Goal: Register for event/course

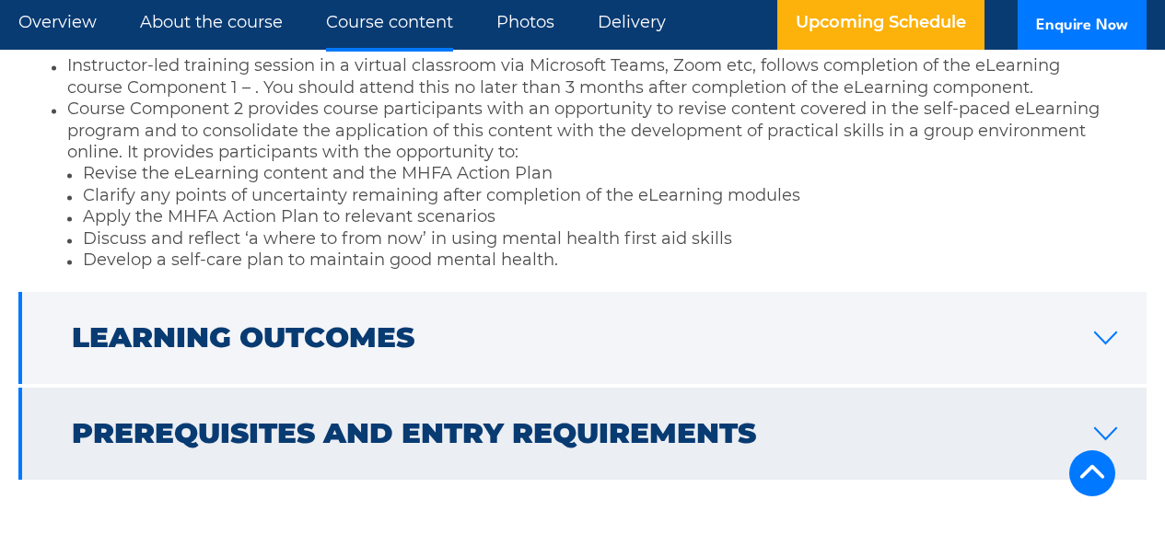
scroll to position [2855, 0]
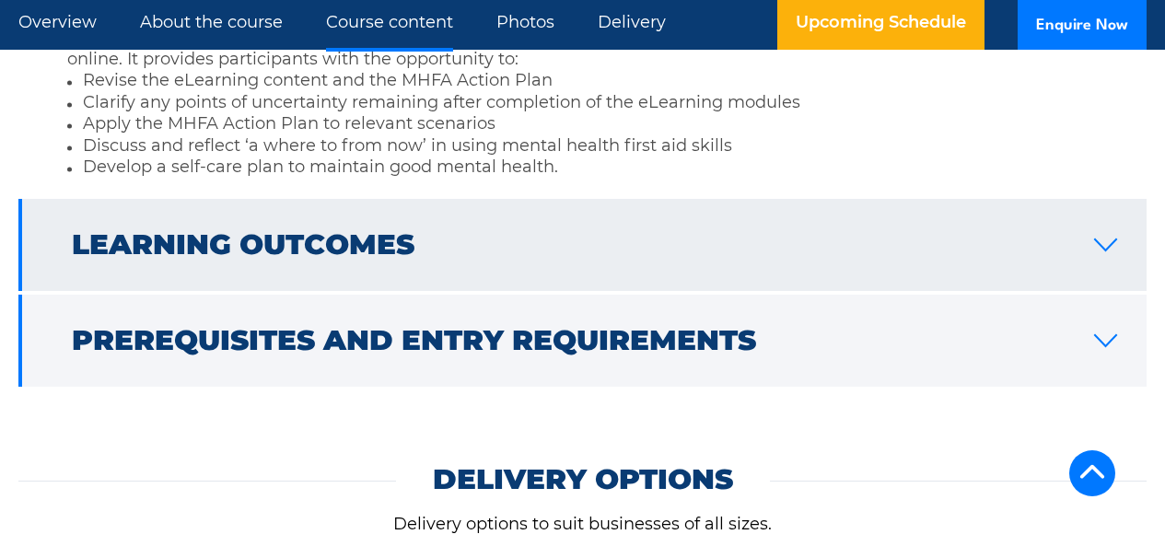
click at [1112, 238] on icon at bounding box center [1105, 245] width 25 height 15
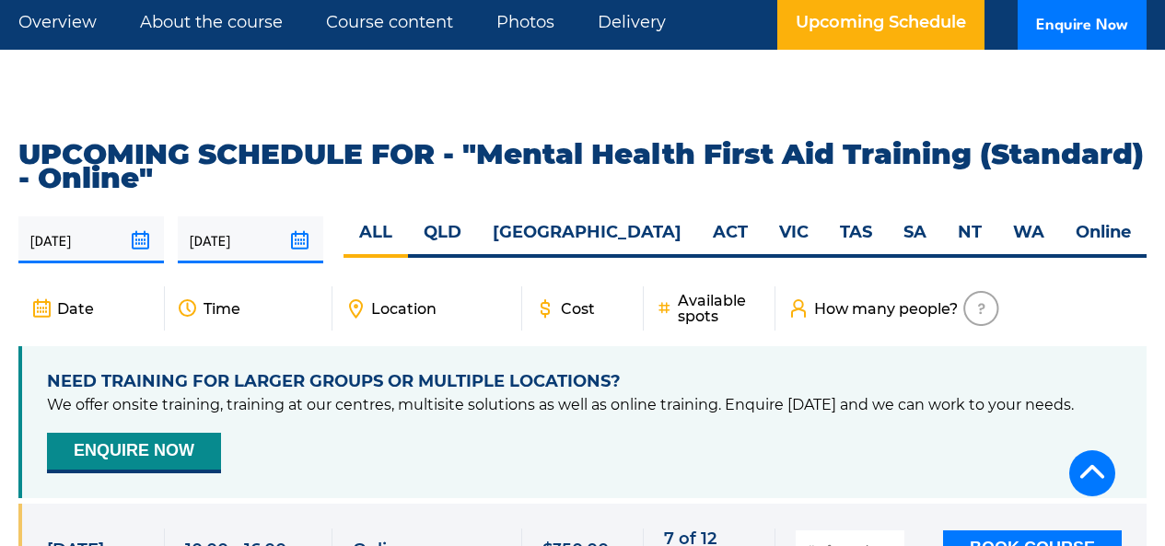
scroll to position [3329, 0]
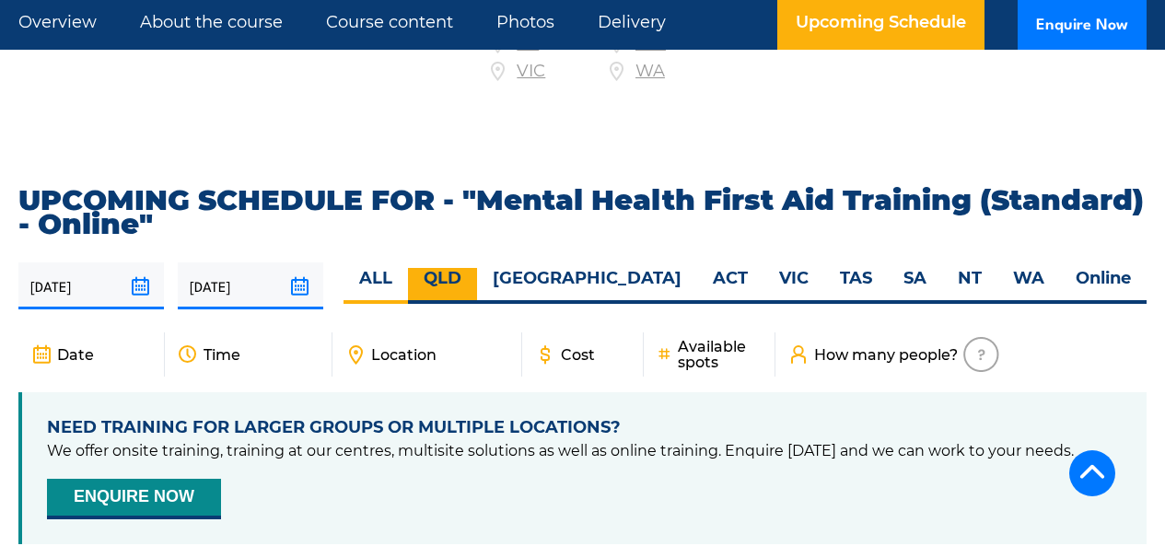
click at [618, 268] on div "ALL QLD NSW ACT VIC TAS SA" at bounding box center [745, 286] width 803 height 36
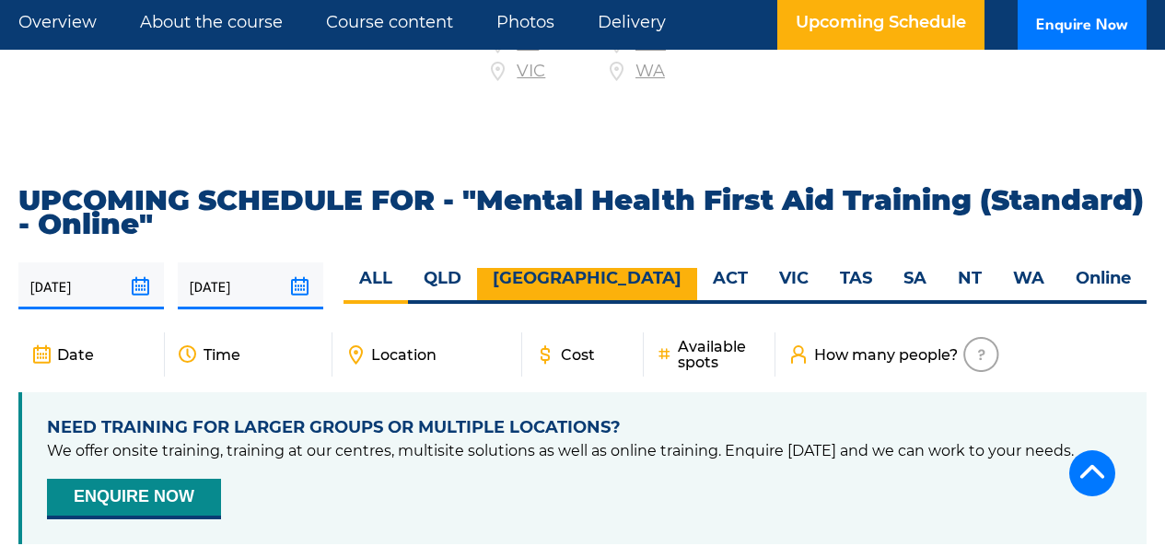
click at [640, 268] on label "[GEOGRAPHIC_DATA]" at bounding box center [587, 286] width 220 height 36
click at [682, 268] on input "[GEOGRAPHIC_DATA]" at bounding box center [688, 274] width 12 height 12
radio input "true"
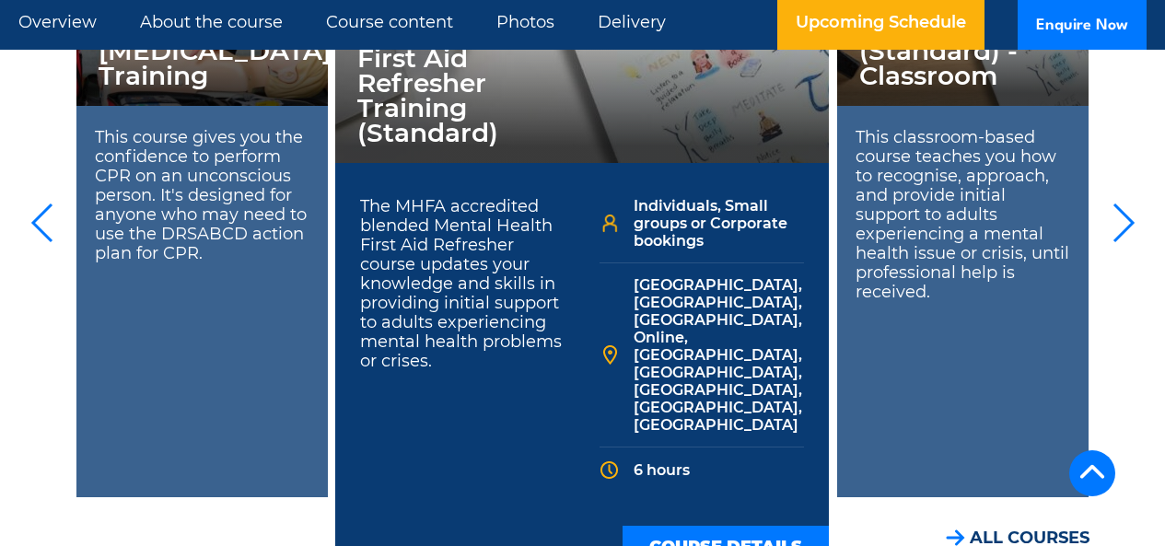
scroll to position [4976, 0]
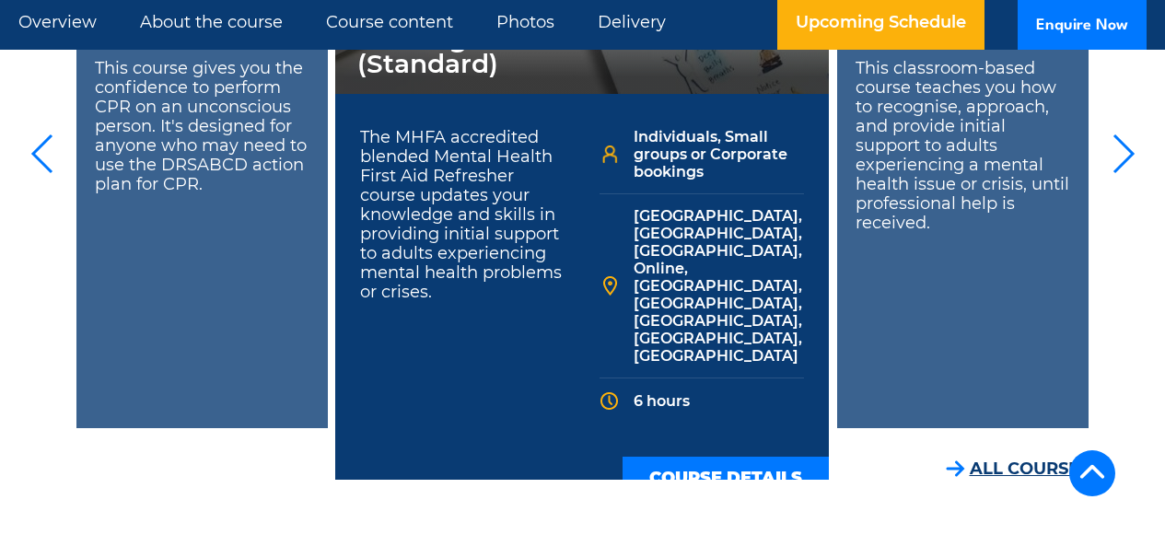
click at [1013, 459] on link "ALL COURSES" at bounding box center [1018, 469] width 144 height 21
